Goal: Information Seeking & Learning: Understand process/instructions

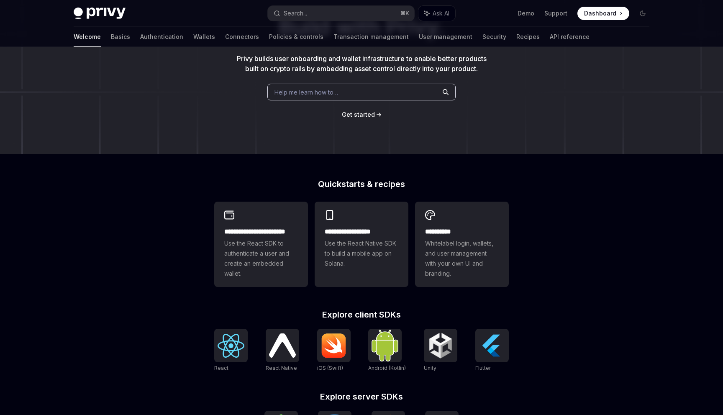
scroll to position [85, 0]
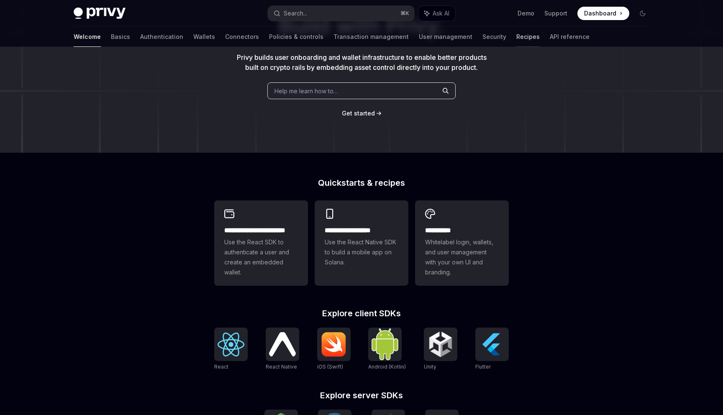
click at [516, 39] on link "Recipes" at bounding box center [527, 37] width 23 height 20
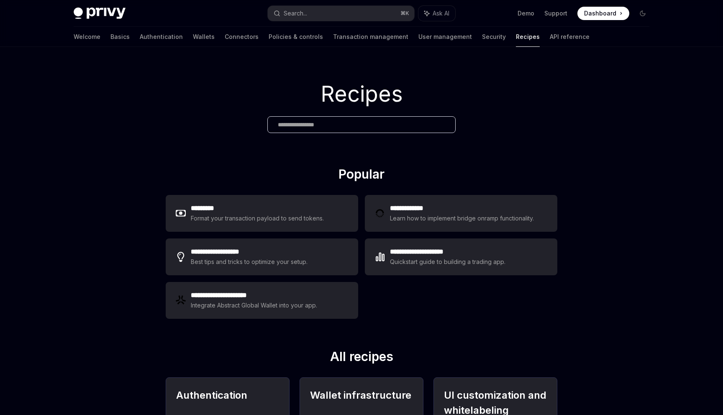
scroll to position [235, 0]
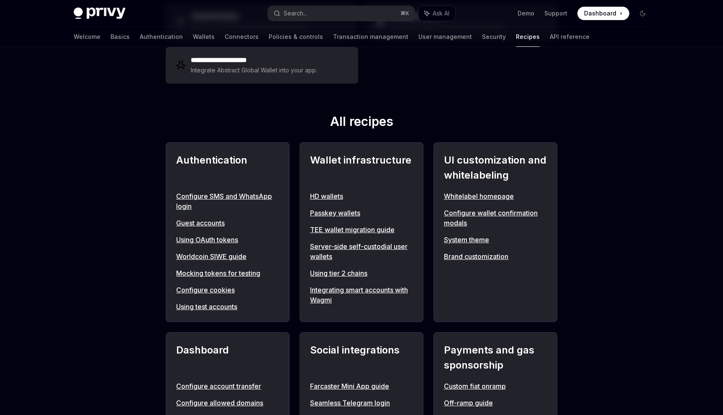
click at [337, 270] on link "Using tier 2 chains" at bounding box center [361, 273] width 103 height 10
type textarea "*"
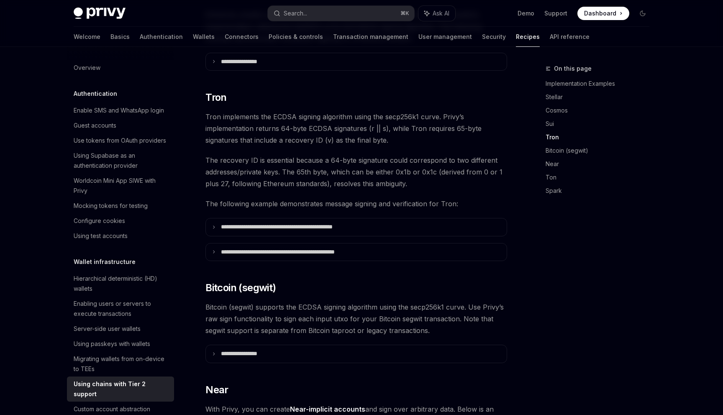
scroll to position [632, 0]
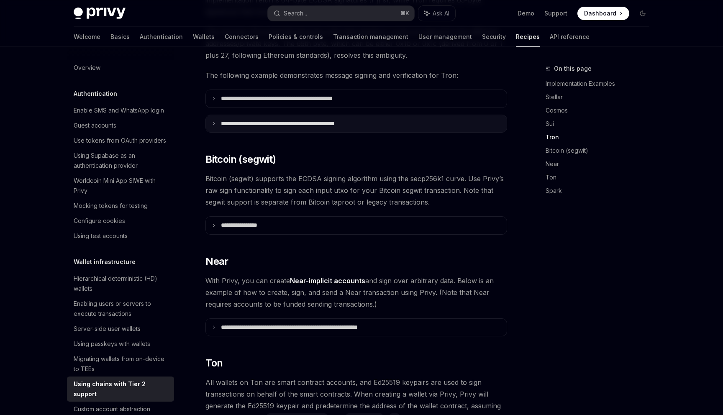
click at [310, 120] on p "**********" at bounding box center [300, 124] width 158 height 8
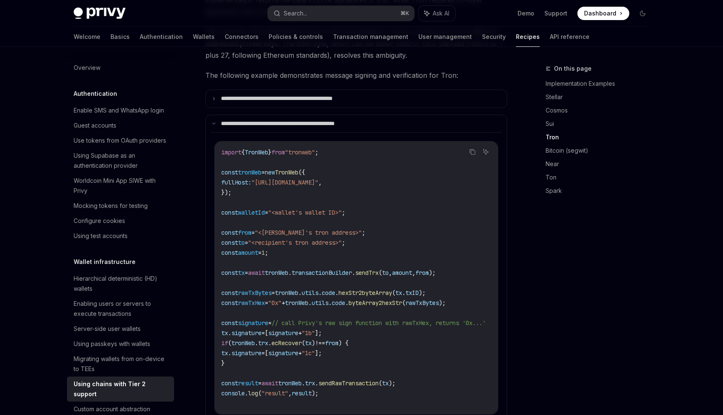
scroll to position [712, 0]
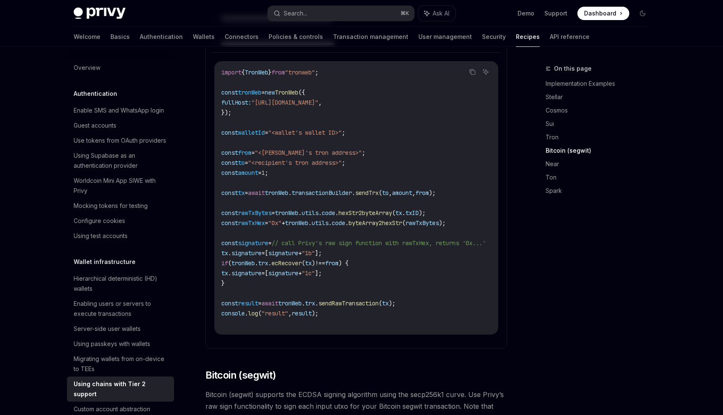
click at [312, 69] on span ""tronweb"" at bounding box center [300, 73] width 30 height 8
click at [342, 308] on code "import { TronWeb } from "tronweb" ; const tronWeb = new TronWeb ({ fullHost: "[…" at bounding box center [363, 197] width 284 height 261
drag, startPoint x: 339, startPoint y: 233, endPoint x: 433, endPoint y: 234, distance: 94.5
click at [433, 239] on span "// call Privy's raw sign function with rawTxHex, returns '0x...'" at bounding box center [378, 243] width 214 height 8
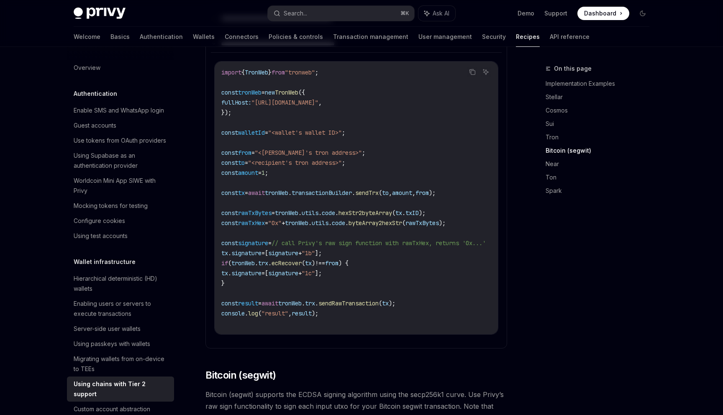
click at [406, 239] on span "// call Privy's raw sign function with rawTxHex, returns '0x...'" at bounding box center [378, 243] width 214 height 8
drag, startPoint x: 401, startPoint y: 231, endPoint x: 302, endPoint y: 231, distance: 98.7
click at [302, 239] on span "// call Privy's raw sign function with rawTxHex, returns '0x...'" at bounding box center [378, 243] width 214 height 8
click at [338, 259] on span "from" at bounding box center [331, 263] width 13 height 8
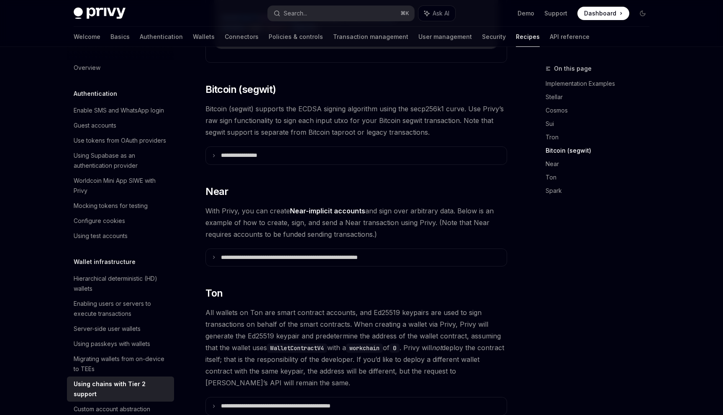
scroll to position [1090, 0]
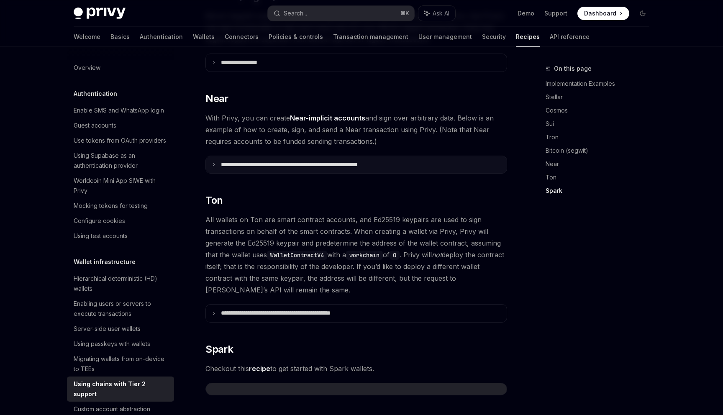
click at [253, 161] on summary "**********" at bounding box center [356, 165] width 301 height 18
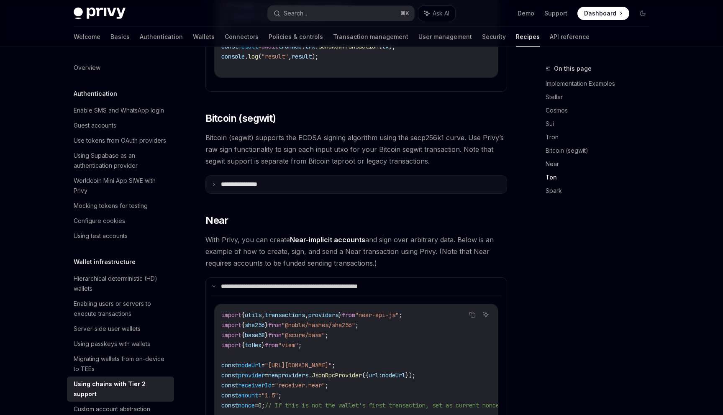
click at [279, 177] on summary "**********" at bounding box center [356, 185] width 301 height 18
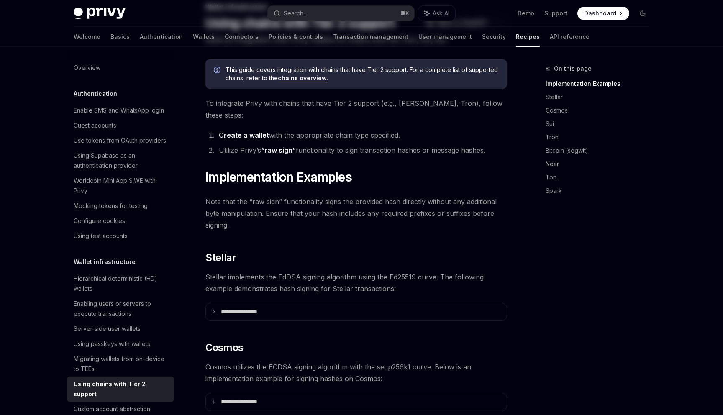
scroll to position [210, 0]
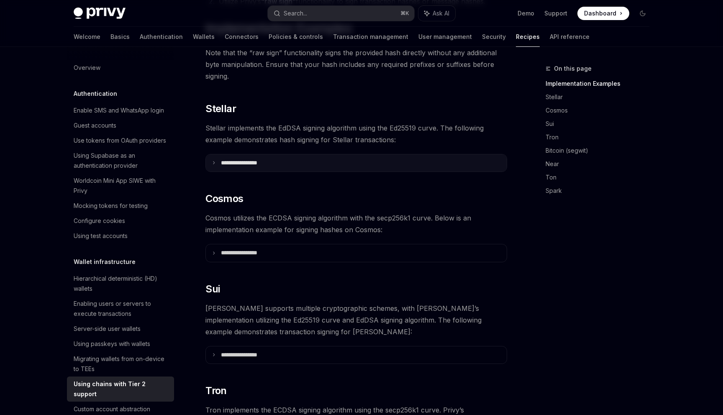
click at [268, 159] on p "**********" at bounding box center [249, 163] width 57 height 8
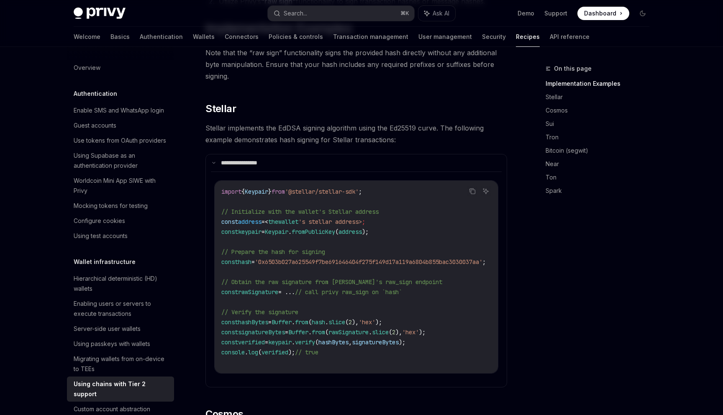
scroll to position [303, 0]
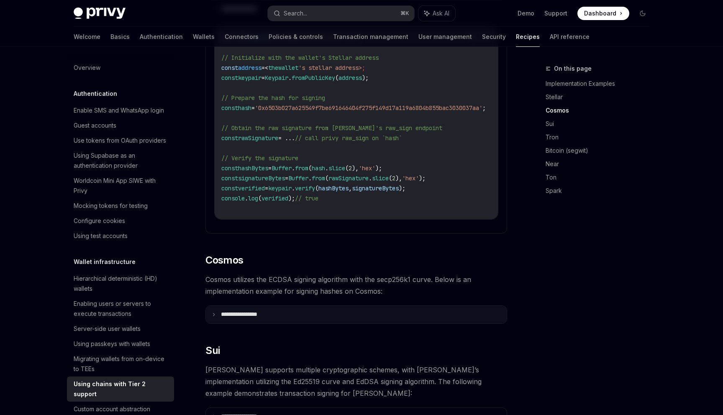
click at [259, 311] on p "**********" at bounding box center [249, 315] width 57 height 8
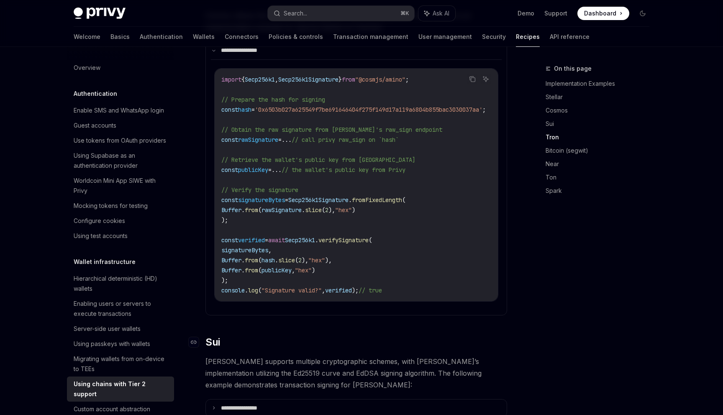
scroll to position [625, 0]
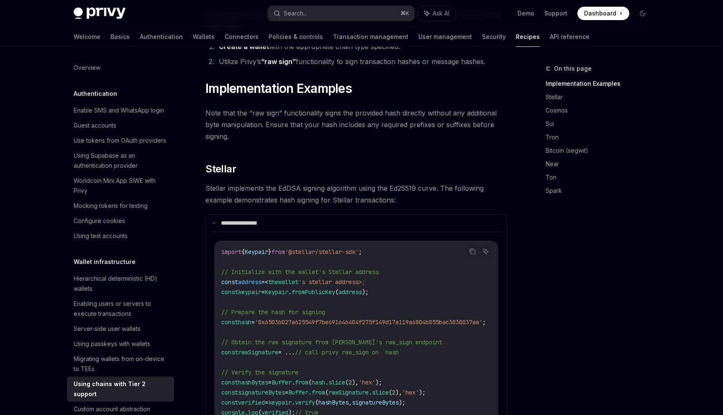
scroll to position [146, 0]
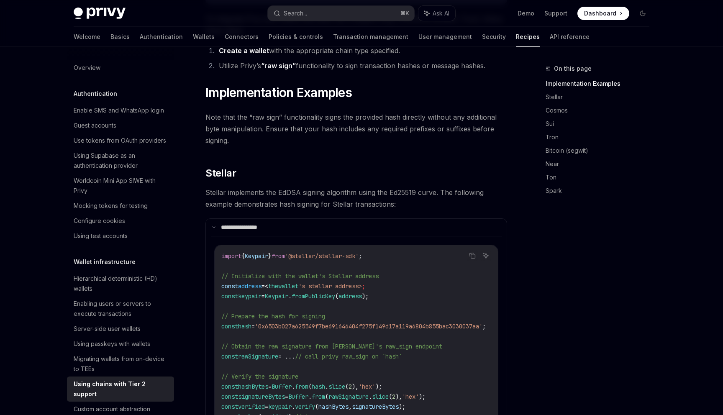
click at [206, 187] on span "Stellar implements the EdDSA signing algorithm using the Ed25519 curve. The fol…" at bounding box center [356, 198] width 302 height 23
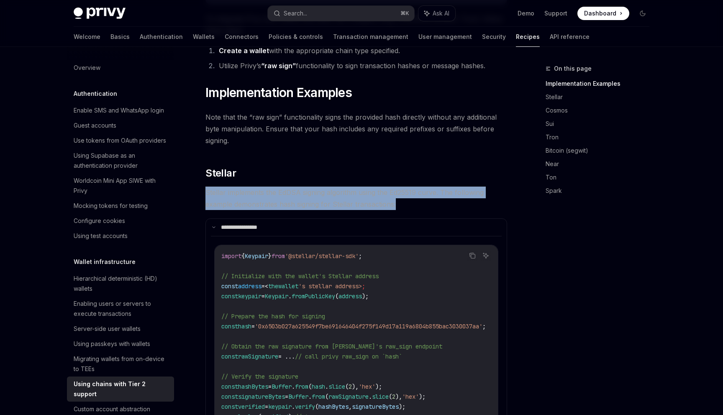
drag, startPoint x: 206, startPoint y: 180, endPoint x: 407, endPoint y: 189, distance: 201.3
click at [407, 189] on span "Stellar implements the EdDSA signing algorithm using the Ed25519 curve. The fol…" at bounding box center [356, 198] width 302 height 23
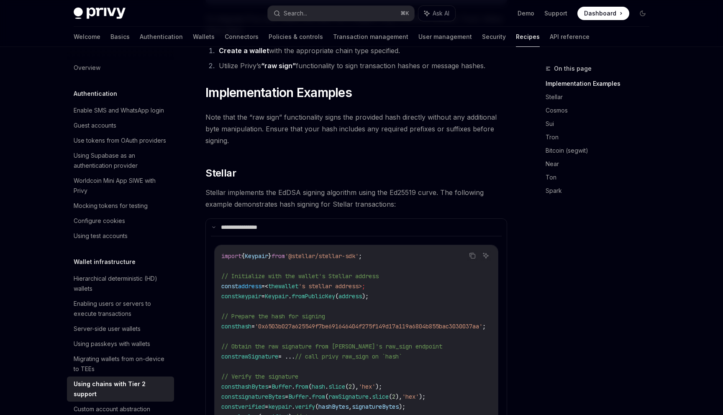
click at [412, 127] on span "Note that the “raw sign” functionality signs the provided hash directly without…" at bounding box center [356, 128] width 302 height 35
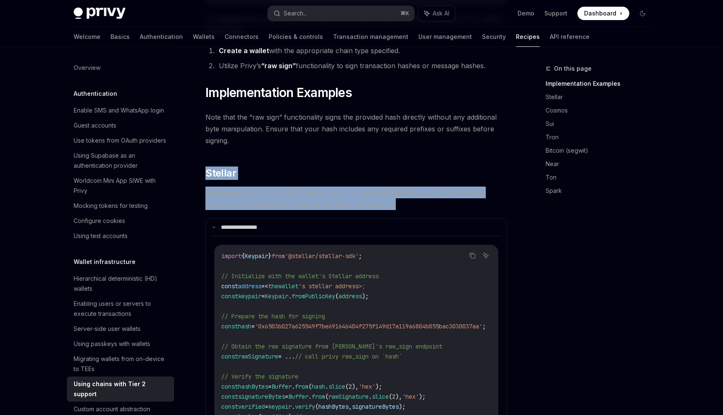
drag, startPoint x: 208, startPoint y: 161, endPoint x: 475, endPoint y: 188, distance: 268.6
click at [475, 188] on span "Stellar implements the EdDSA signing algorithm using the Ed25519 curve. The fol…" at bounding box center [356, 198] width 302 height 23
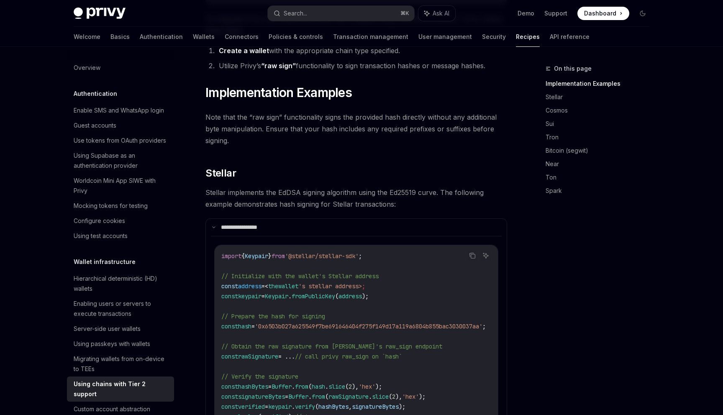
click at [397, 194] on span "Stellar implements the EdDSA signing algorithm using the Ed25519 curve. The fol…" at bounding box center [356, 198] width 302 height 23
